Goal: Transaction & Acquisition: Book appointment/travel/reservation

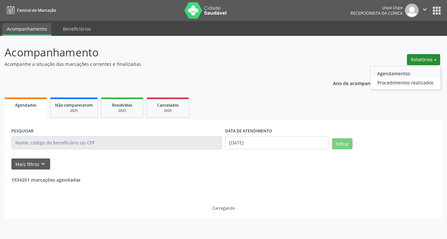
click at [401, 72] on link "Agendamentos" at bounding box center [406, 73] width 70 height 9
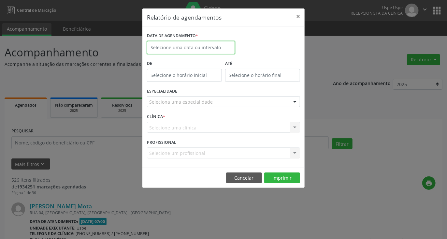
click at [210, 52] on body "Central de Marcação Uspe Uspe Recepcionista da clínica  Configurações Sair app…" at bounding box center [223, 119] width 447 height 239
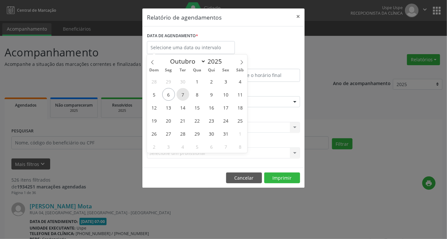
click at [184, 95] on span "7" at bounding box center [183, 94] width 13 height 13
type input "[DATE]"
click at [184, 95] on span "7" at bounding box center [183, 94] width 13 height 13
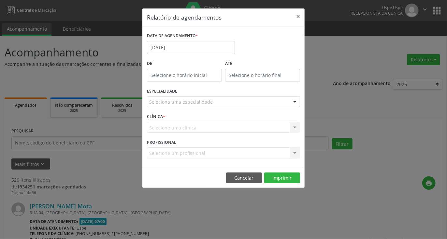
click at [223, 103] on div "Seleciona uma especialidade" at bounding box center [223, 101] width 153 height 11
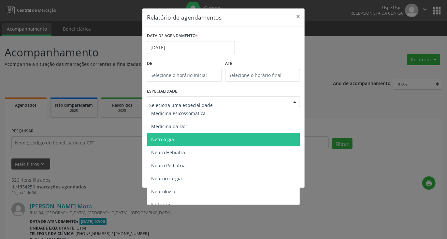
scroll to position [620, 0]
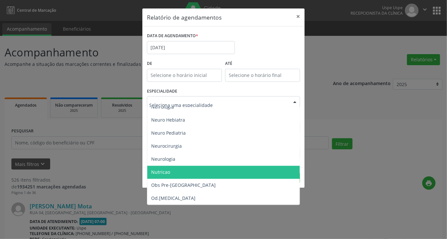
click at [170, 175] on span "Nutricao" at bounding box center [224, 172] width 154 height 13
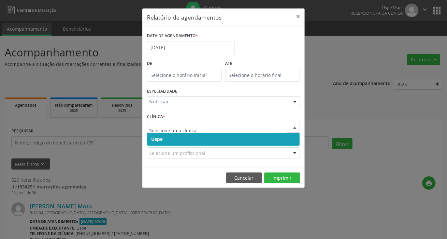
click at [181, 137] on span "Uspe" at bounding box center [223, 139] width 153 height 13
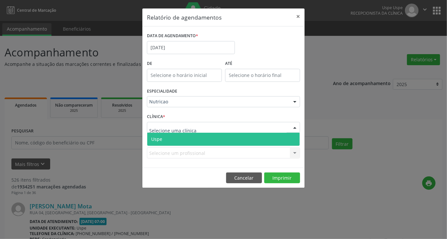
click at [176, 141] on span "Uspe" at bounding box center [223, 139] width 153 height 13
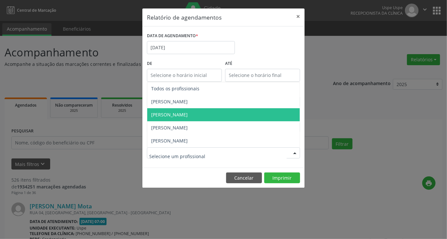
click at [177, 113] on span "[PERSON_NAME]" at bounding box center [169, 115] width 37 height 6
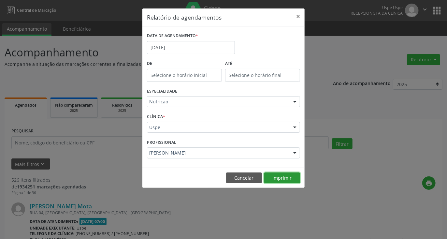
click at [282, 179] on button "Imprimir" at bounding box center [282, 178] width 36 height 11
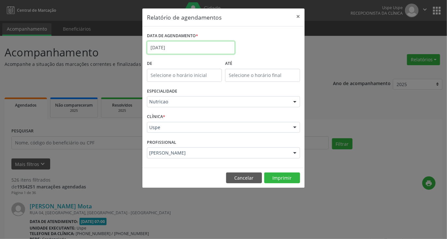
click at [182, 49] on input "[DATE]" at bounding box center [191, 47] width 88 height 13
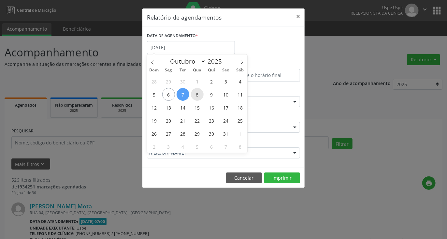
click at [198, 95] on span "8" at bounding box center [197, 94] width 13 height 13
type input "08/10/2025"
click at [198, 95] on span "8" at bounding box center [197, 94] width 13 height 13
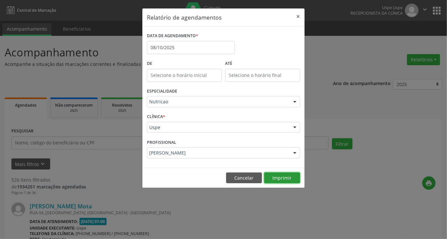
click at [287, 176] on button "Imprimir" at bounding box center [282, 178] width 36 height 11
